Goal: Information Seeking & Learning: Learn about a topic

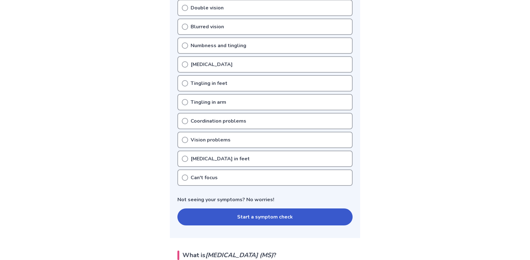
scroll to position [189, 0]
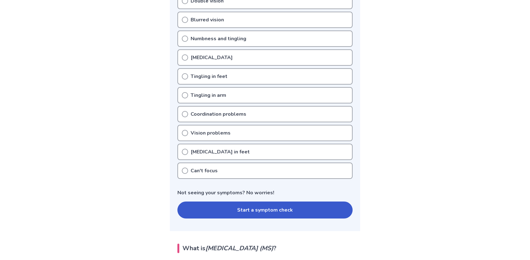
click at [220, 214] on button "Start a symptom check" at bounding box center [264, 210] width 175 height 17
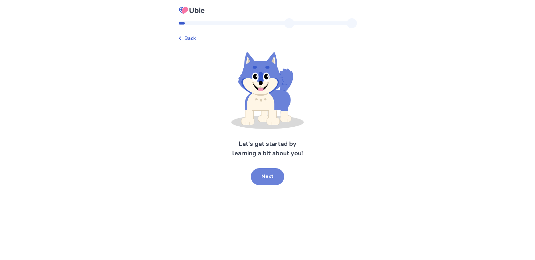
click at [273, 180] on button "Next" at bounding box center [267, 176] width 33 height 17
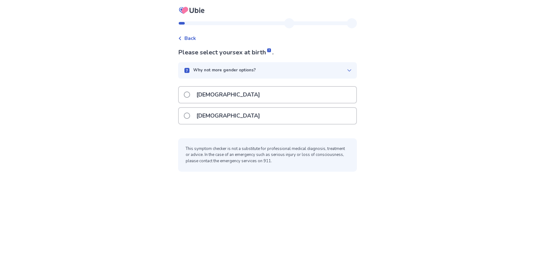
click at [204, 94] on p "[DEMOGRAPHIC_DATA]" at bounding box center [228, 95] width 71 height 16
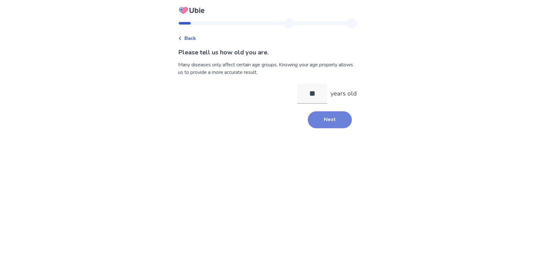
type input "**"
click at [334, 119] on button "Next" at bounding box center [330, 119] width 44 height 17
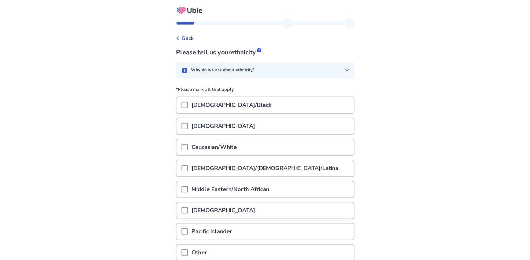
scroll to position [31, 0]
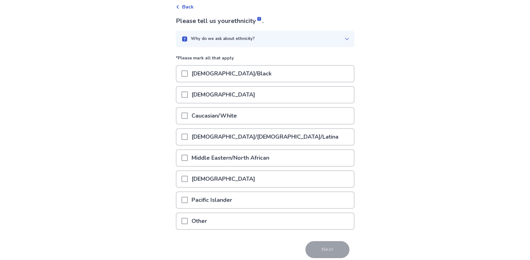
click at [201, 118] on p "Caucasian/White" at bounding box center [214, 116] width 53 height 16
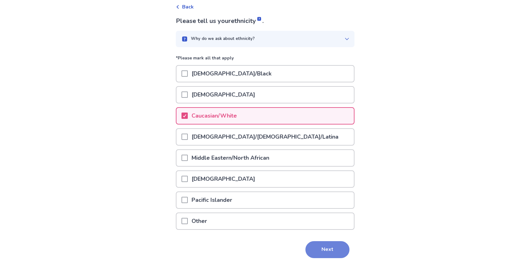
click at [323, 251] on button "Next" at bounding box center [327, 249] width 44 height 17
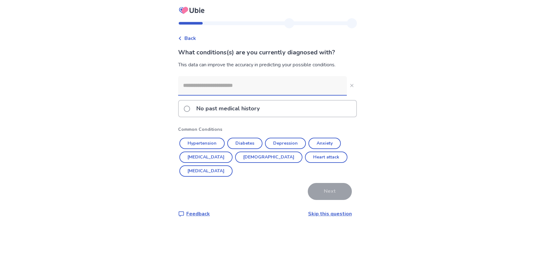
click at [201, 110] on p "No past medical history" at bounding box center [228, 109] width 71 height 16
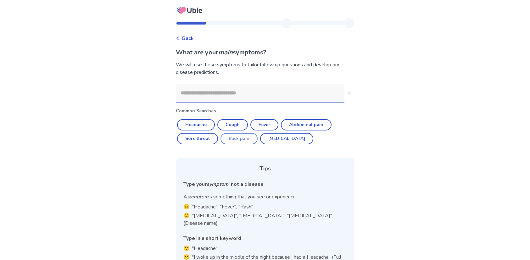
click at [234, 142] on button "Back pain" at bounding box center [239, 138] width 37 height 11
type input "*********"
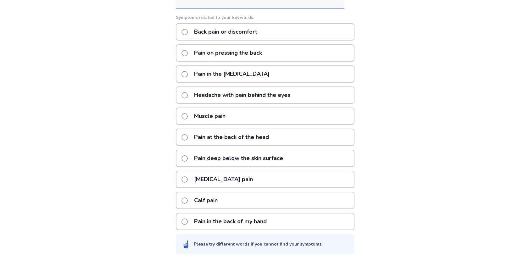
scroll to position [63, 0]
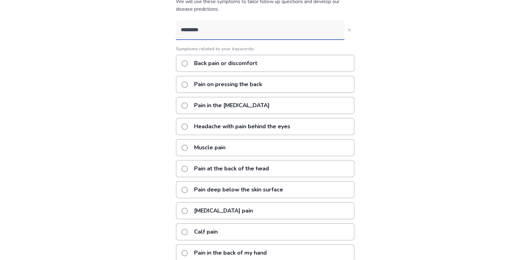
click at [194, 64] on p "Back pain or discomfort" at bounding box center [225, 63] width 71 height 16
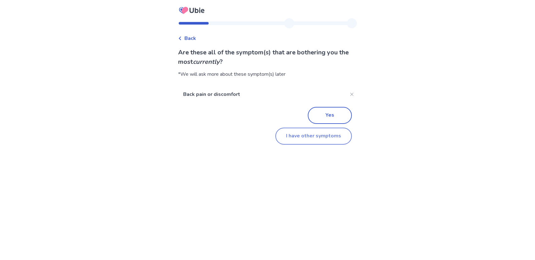
click at [292, 143] on button "I have other symptoms" at bounding box center [313, 136] width 76 height 17
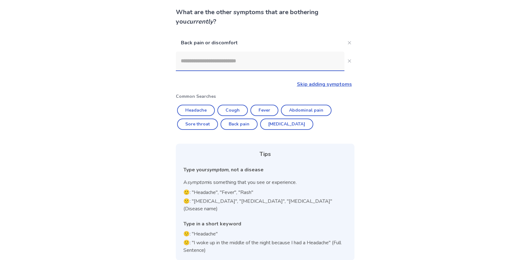
click at [233, 64] on input at bounding box center [260, 61] width 169 height 19
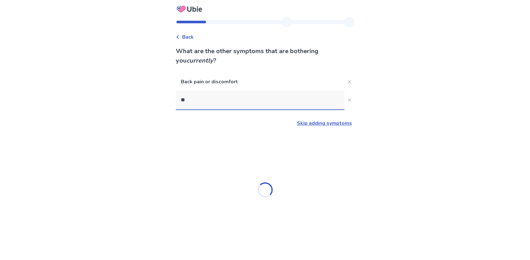
scroll to position [0, 0]
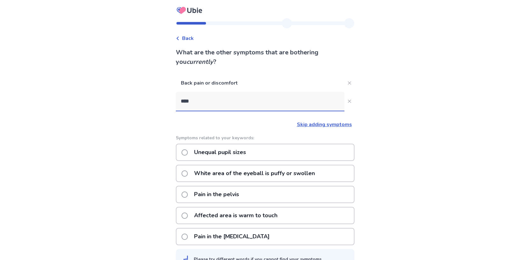
type input "****"
click at [189, 149] on label "Unequal pupil sizes" at bounding box center [216, 152] width 68 height 16
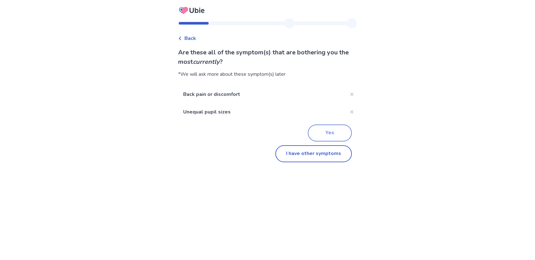
click at [326, 135] on button "Yes" at bounding box center [330, 133] width 44 height 17
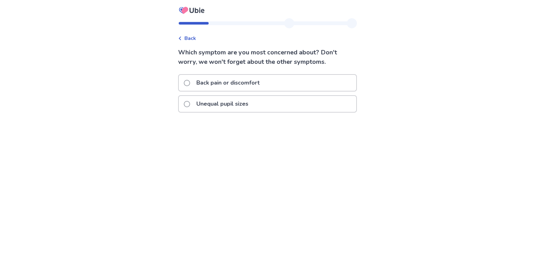
click at [190, 83] on span at bounding box center [187, 83] width 6 height 6
click at [190, 103] on span at bounding box center [187, 104] width 6 height 6
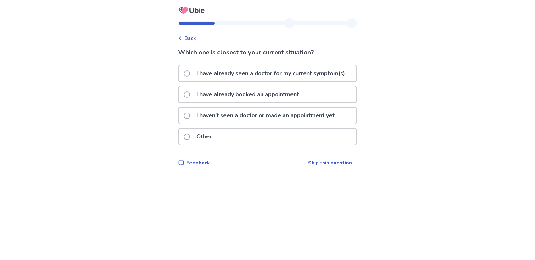
click at [193, 97] on label "I have already booked an appointment" at bounding box center [243, 95] width 119 height 16
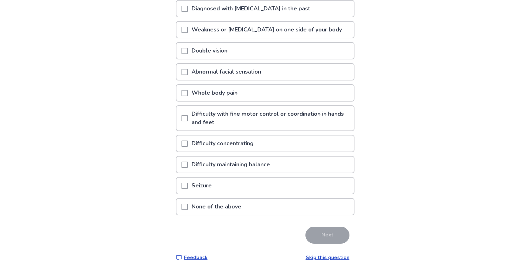
scroll to position [94, 0]
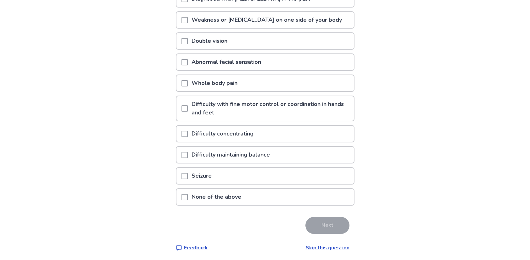
click at [188, 199] on span at bounding box center [185, 197] width 6 height 6
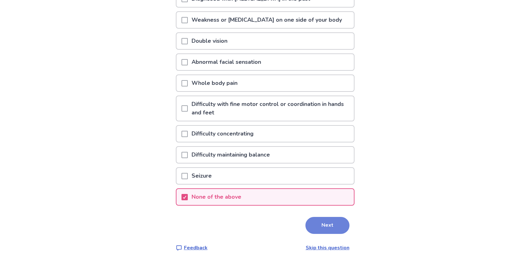
click at [338, 225] on button "Next" at bounding box center [327, 225] width 44 height 17
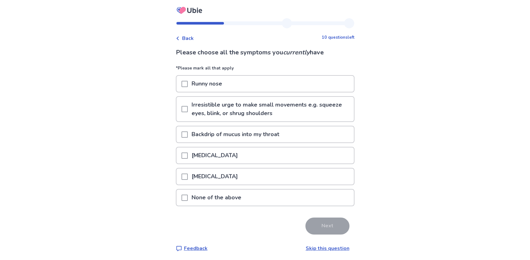
click at [207, 199] on p "None of the above" at bounding box center [216, 198] width 57 height 16
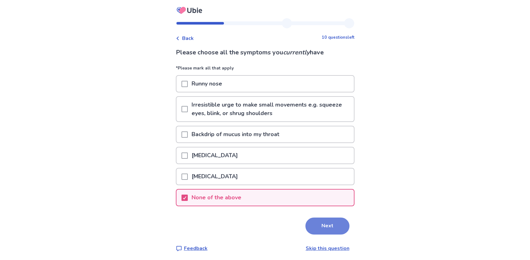
click at [341, 222] on button "Next" at bounding box center [327, 226] width 44 height 17
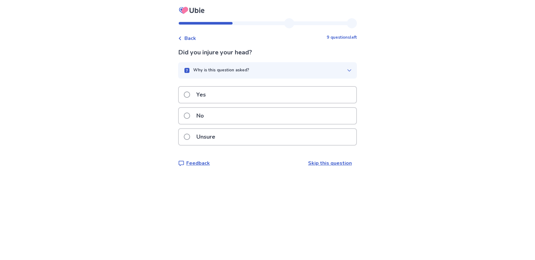
click at [200, 112] on p "No" at bounding box center [200, 116] width 15 height 16
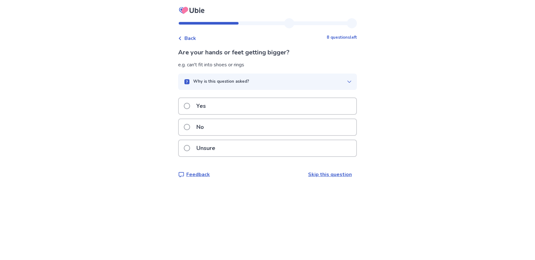
click at [208, 126] on p "No" at bounding box center [200, 127] width 15 height 16
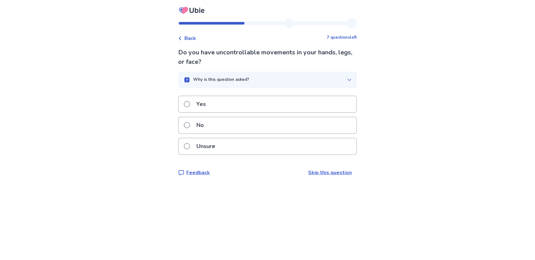
click at [195, 125] on label "No" at bounding box center [196, 125] width 24 height 16
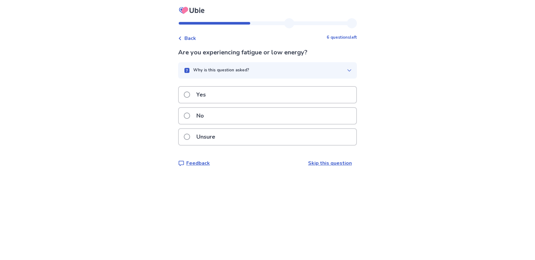
click at [215, 116] on div "No" at bounding box center [267, 116] width 177 height 16
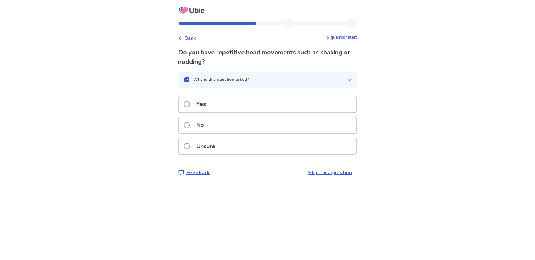
click at [197, 126] on p "No" at bounding box center [200, 125] width 15 height 16
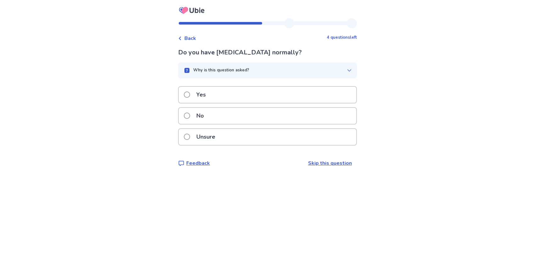
click at [199, 119] on p "No" at bounding box center [200, 116] width 15 height 16
click at [202, 114] on p "No" at bounding box center [200, 116] width 15 height 16
click at [208, 115] on p "No" at bounding box center [200, 116] width 15 height 16
click at [207, 110] on p "No" at bounding box center [200, 116] width 15 height 16
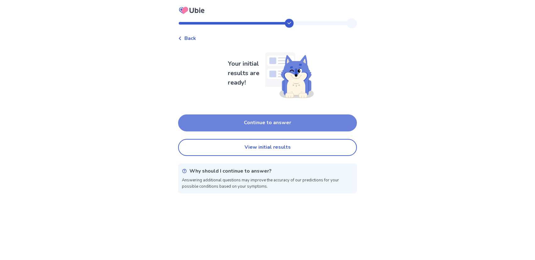
click at [230, 126] on button "Continue to answer" at bounding box center [267, 123] width 179 height 17
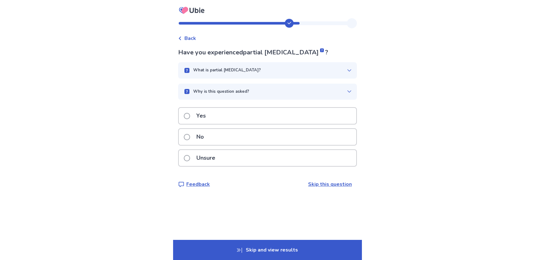
click at [220, 133] on div "No" at bounding box center [267, 137] width 177 height 16
click at [200, 135] on p "No" at bounding box center [200, 137] width 15 height 16
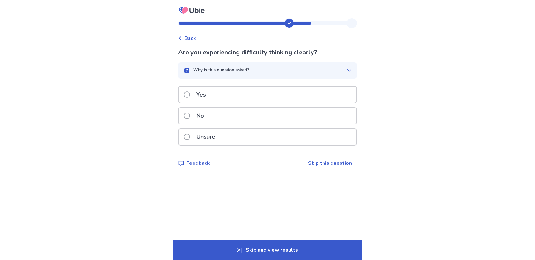
click at [197, 117] on p "No" at bounding box center [200, 116] width 15 height 16
click at [196, 124] on p "No" at bounding box center [200, 116] width 15 height 16
click at [198, 117] on p "No" at bounding box center [200, 116] width 15 height 16
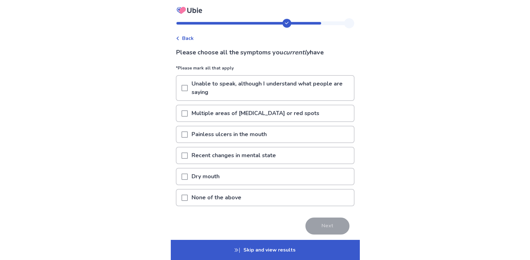
click at [185, 199] on span at bounding box center [185, 198] width 6 height 6
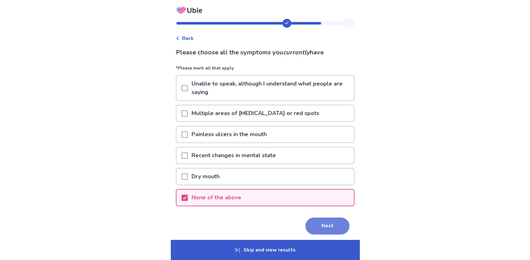
click at [311, 226] on button "Next" at bounding box center [327, 226] width 44 height 17
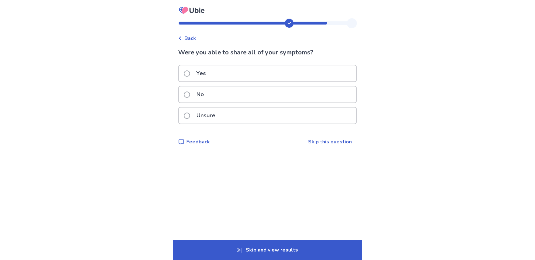
click at [206, 73] on p "Yes" at bounding box center [201, 73] width 17 height 16
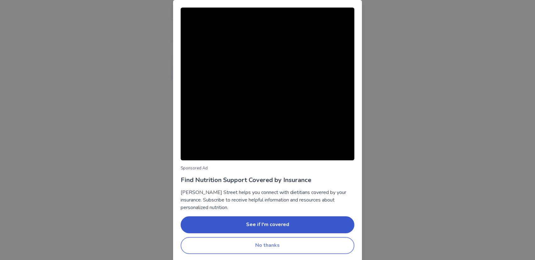
click at [240, 251] on button "No thanks" at bounding box center [268, 245] width 174 height 17
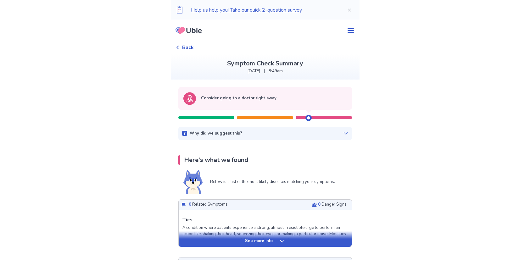
click at [256, 116] on div at bounding box center [265, 117] width 56 height 3
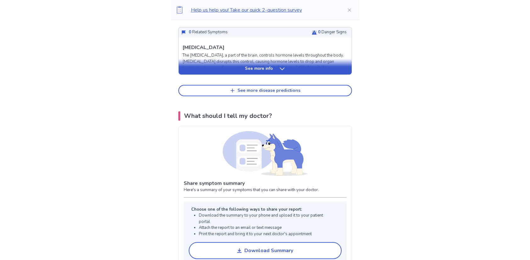
scroll to position [315, 0]
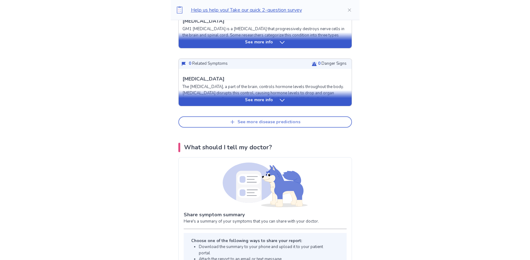
click at [217, 120] on button "See more disease predictions" at bounding box center [265, 121] width 174 height 11
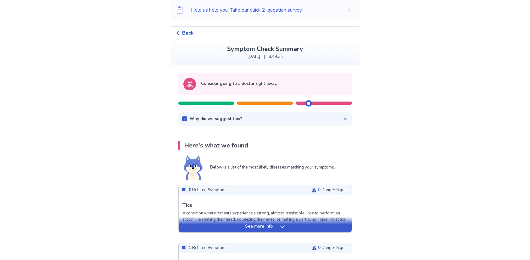
scroll to position [0, 0]
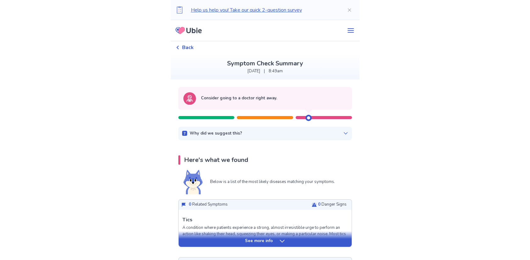
click at [308, 116] on div at bounding box center [308, 118] width 6 height 6
drag, startPoint x: 298, startPoint y: 118, endPoint x: 246, endPoint y: 117, distance: 52.2
click at [246, 117] on div at bounding box center [265, 114] width 174 height 9
click at [242, 117] on div at bounding box center [265, 117] width 56 height 3
click at [327, 133] on div "Why did we suggest this?" at bounding box center [265, 134] width 166 height 6
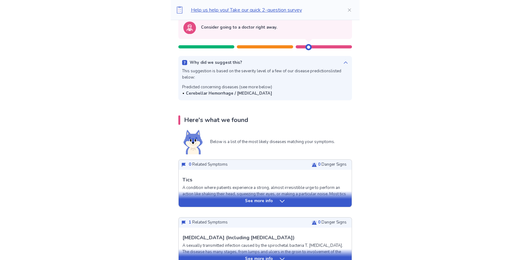
scroll to position [63, 0]
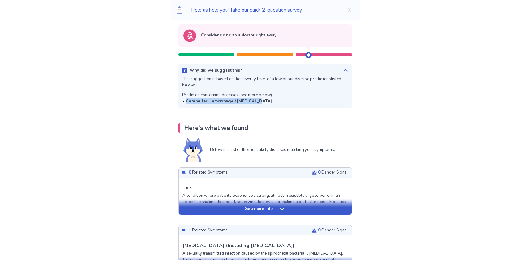
drag, startPoint x: 257, startPoint y: 102, endPoint x: 188, endPoint y: 106, distance: 68.7
click at [188, 106] on div "Why did we suggest this? This suggestion is based on the severity level of a fe…" at bounding box center [265, 86] width 174 height 45
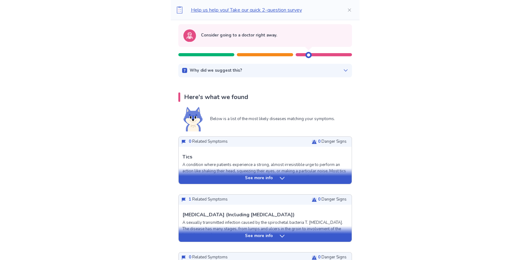
copy b "Cerebellar Hemorrhage / [MEDICAL_DATA]"
drag, startPoint x: 244, startPoint y: 69, endPoint x: 246, endPoint y: 74, distance: 5.3
click at [244, 69] on div "Why did we suggest this?" at bounding box center [265, 71] width 166 height 6
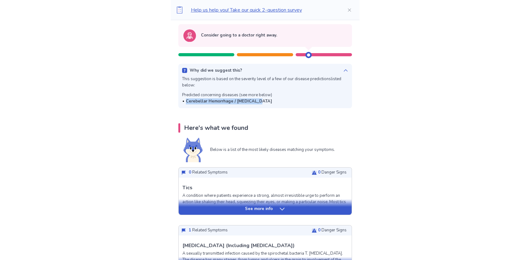
drag, startPoint x: 260, startPoint y: 102, endPoint x: 189, endPoint y: 103, distance: 71.1
click at [189, 103] on div "Cerebellar Hemorrhage / [MEDICAL_DATA]" at bounding box center [227, 101] width 90 height 6
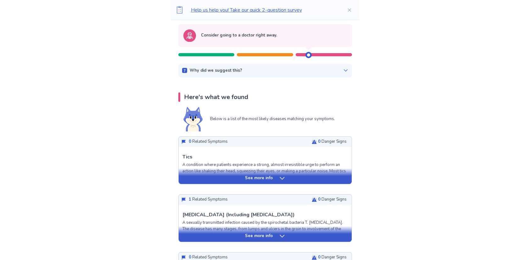
click at [212, 70] on p "Why did we suggest this?" at bounding box center [216, 71] width 53 height 6
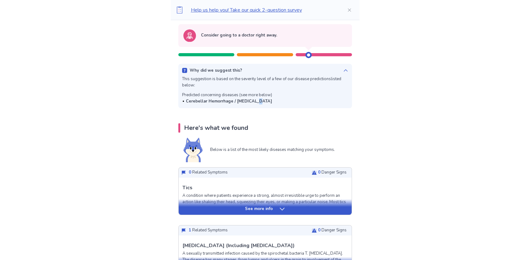
click at [254, 100] on b "Cerebellar Hemorrhage / [MEDICAL_DATA]" at bounding box center [229, 101] width 86 height 6
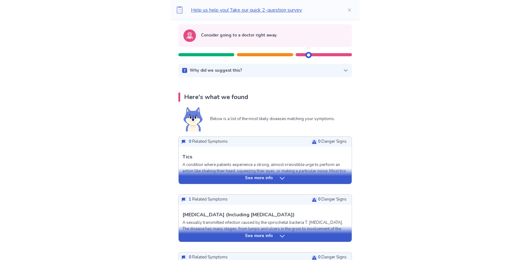
click at [247, 75] on div "Why did we suggest this? This suggestion is based on the severity level of a fe…" at bounding box center [265, 71] width 174 height 14
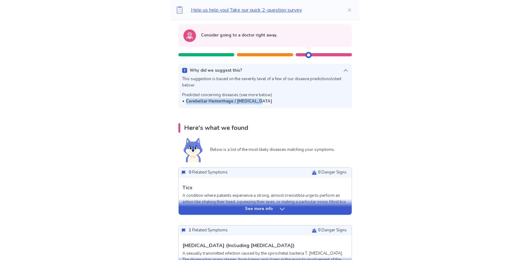
copy b "Cerebellar Hemorrhage / [MEDICAL_DATA]"
drag, startPoint x: 259, startPoint y: 101, endPoint x: 217, endPoint y: 14, distance: 96.5
click at [197, 92] on div "Predicted concerning diseases (see more below) Cerebellar Hemorrhage / [MEDICAL…" at bounding box center [227, 98] width 90 height 12
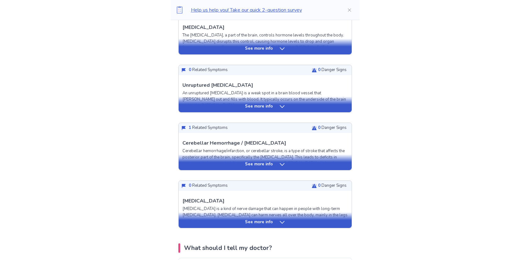
scroll to position [378, 0]
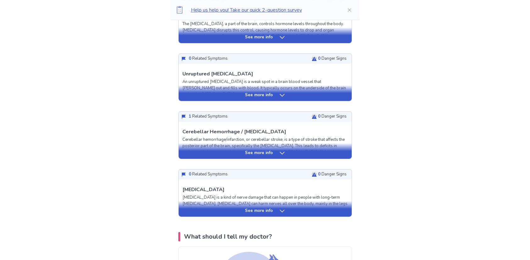
click at [255, 154] on p "See more info" at bounding box center [259, 153] width 28 height 6
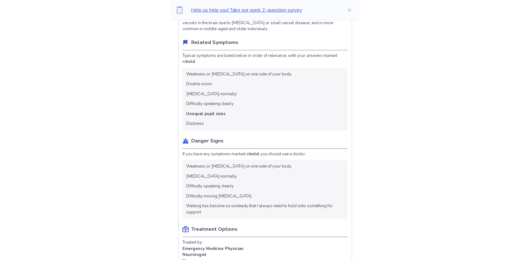
scroll to position [503, 0]
